Goal: Transaction & Acquisition: Book appointment/travel/reservation

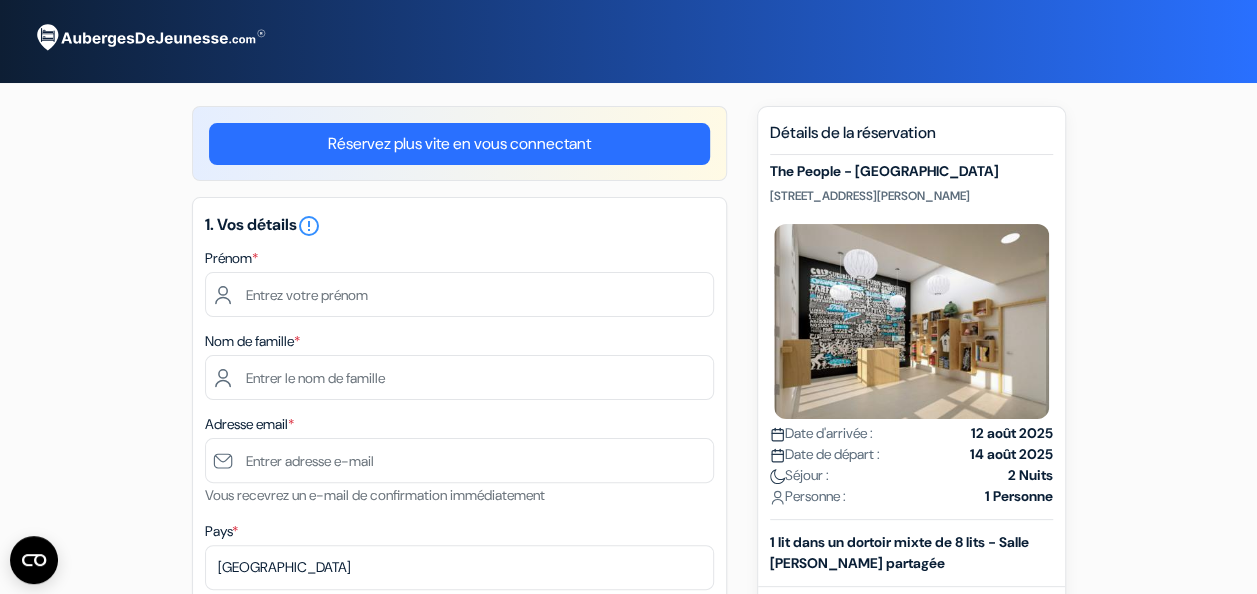
type input "elouen"
type input "sagnes"
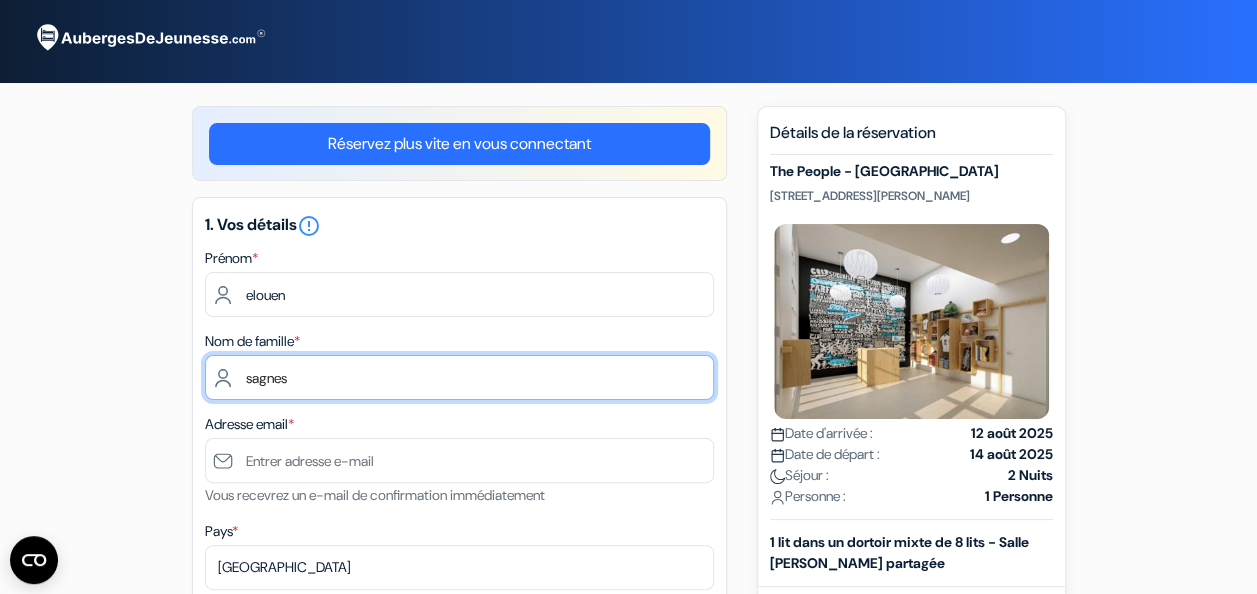
type input "[EMAIL_ADDRESS][DOMAIN_NAME]"
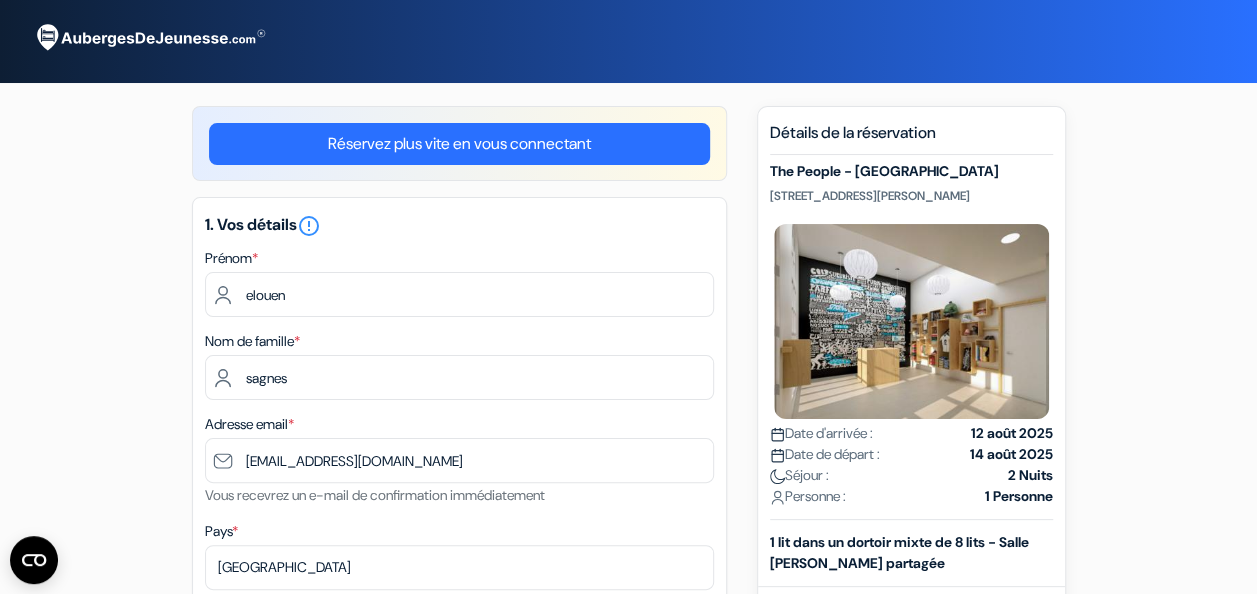
type input "0781246121"
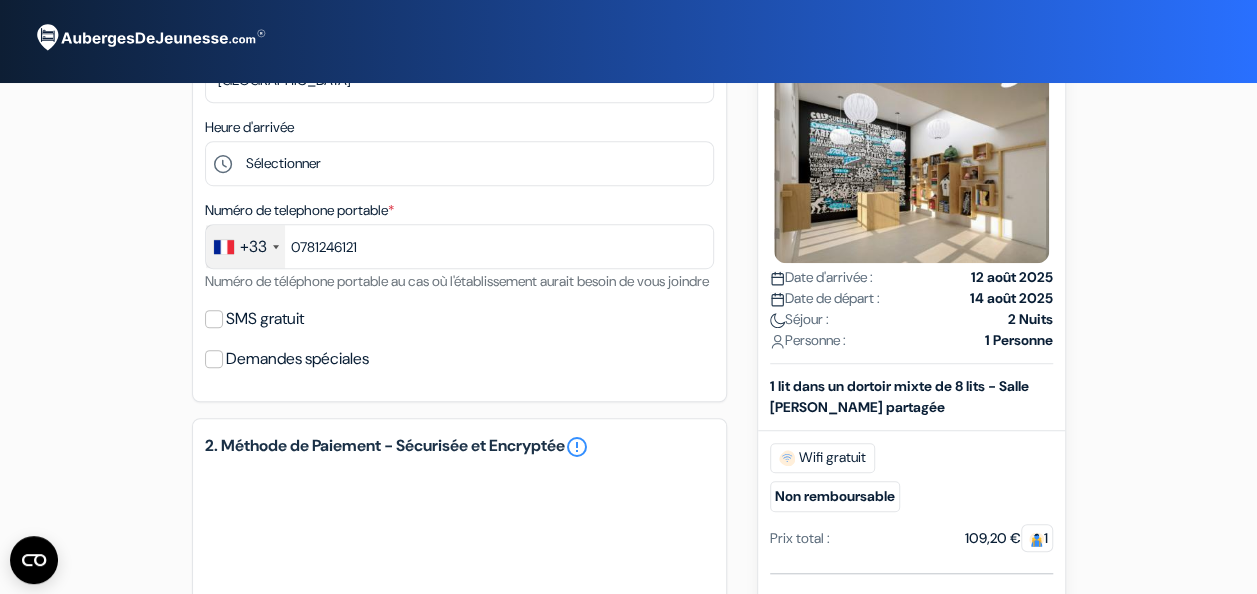
scroll to position [500, 0]
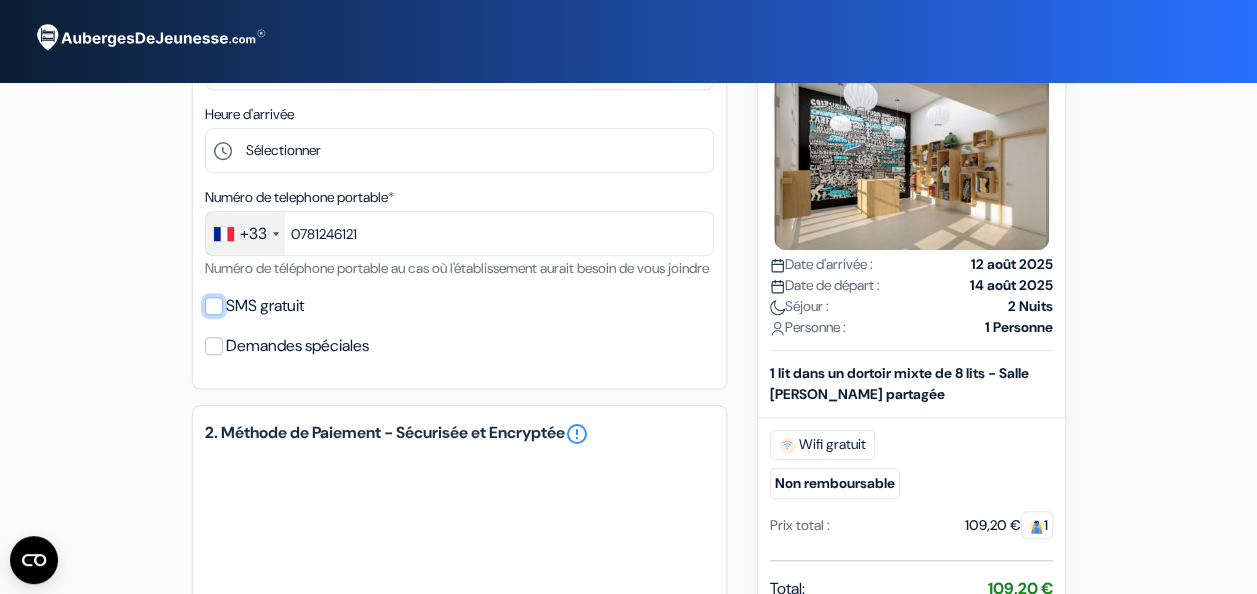
click at [208, 315] on input "SMS gratuit" at bounding box center [214, 306] width 18 height 18
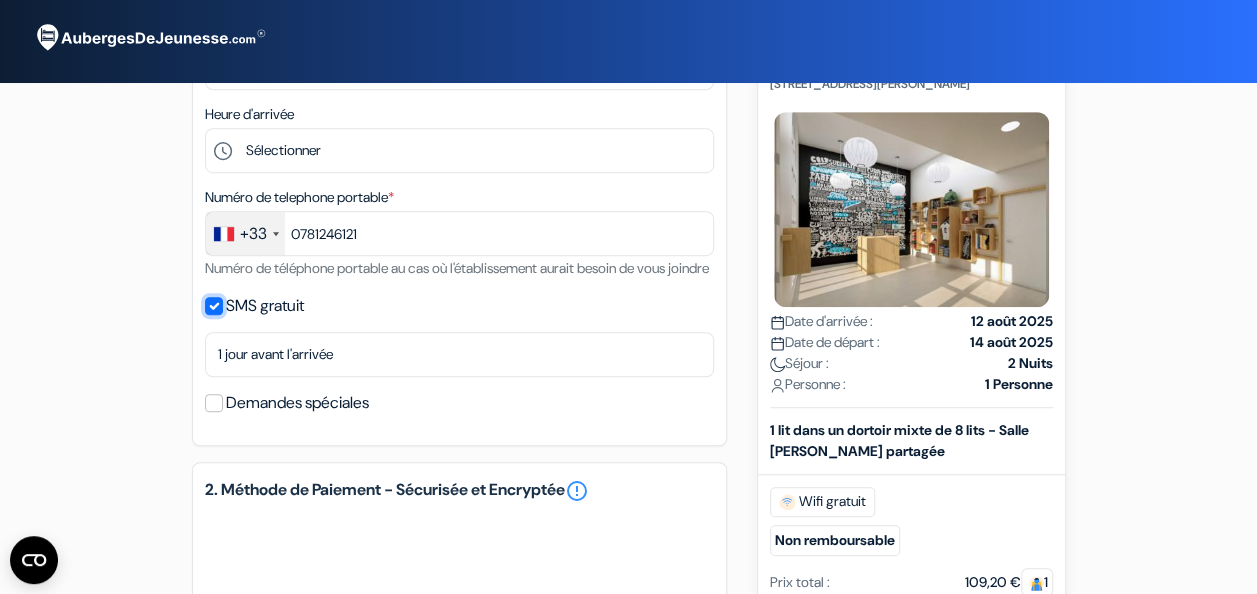
click at [208, 315] on input "SMS gratuit" at bounding box center [214, 306] width 18 height 18
checkbox input "false"
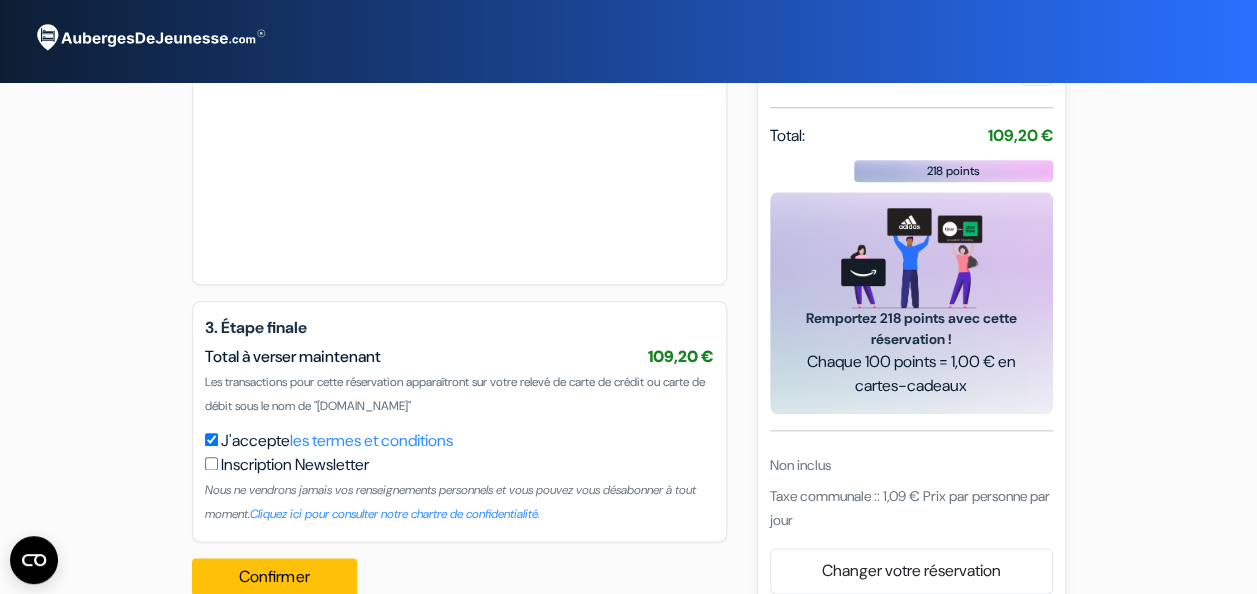
scroll to position [1016, 0]
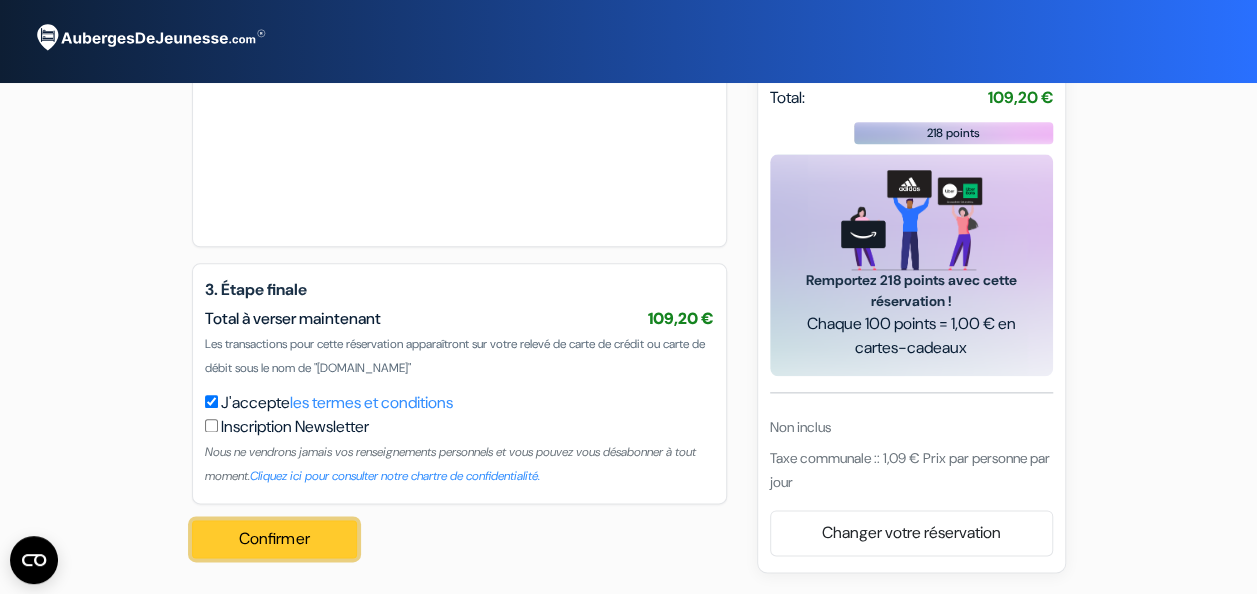
click at [288, 544] on button "Confirmer Loading..." at bounding box center [275, 539] width 166 height 38
